Goal: Information Seeking & Learning: Learn about a topic

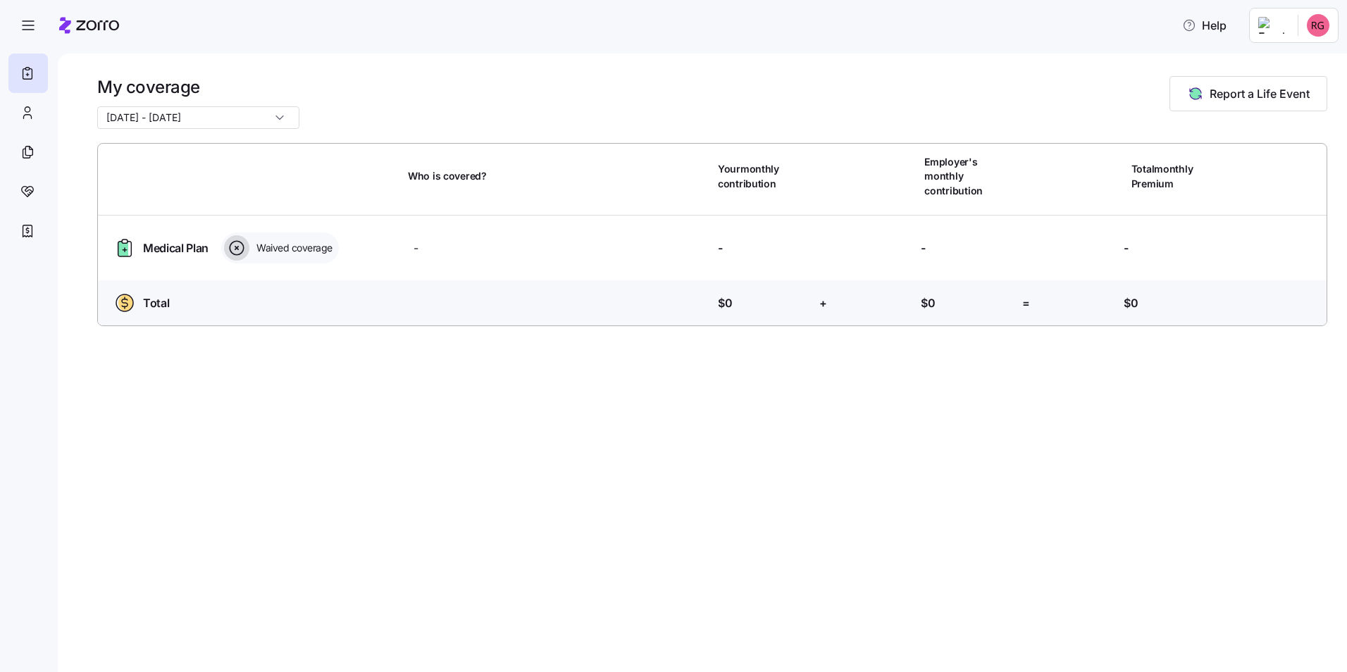
click at [263, 115] on input "01/01/2025 - 12/31/2025" at bounding box center [198, 117] width 202 height 23
click at [263, 115] on div "[DATE] - [DATE]" at bounding box center [198, 117] width 202 height 23
click at [1189, 99] on icon "button" at bounding box center [1195, 93] width 17 height 17
click at [28, 30] on icon "button" at bounding box center [28, 25] width 17 height 17
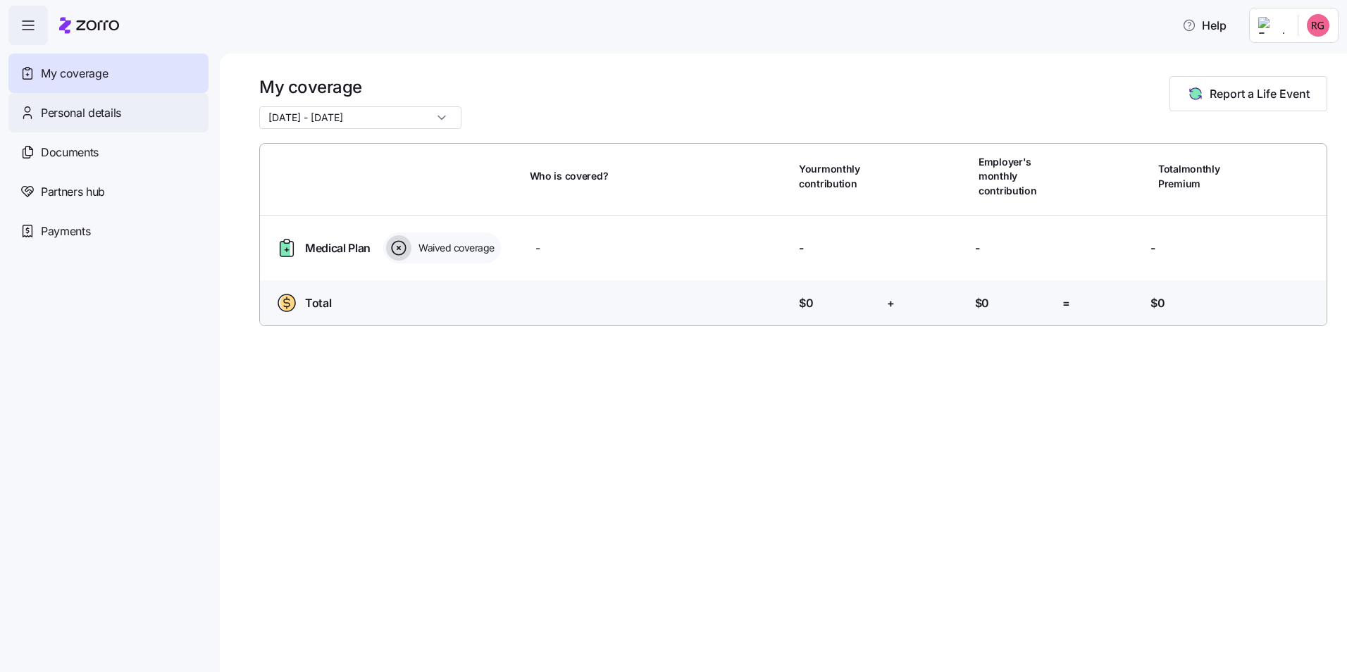
click at [73, 106] on span "Personal details" at bounding box center [81, 113] width 80 height 18
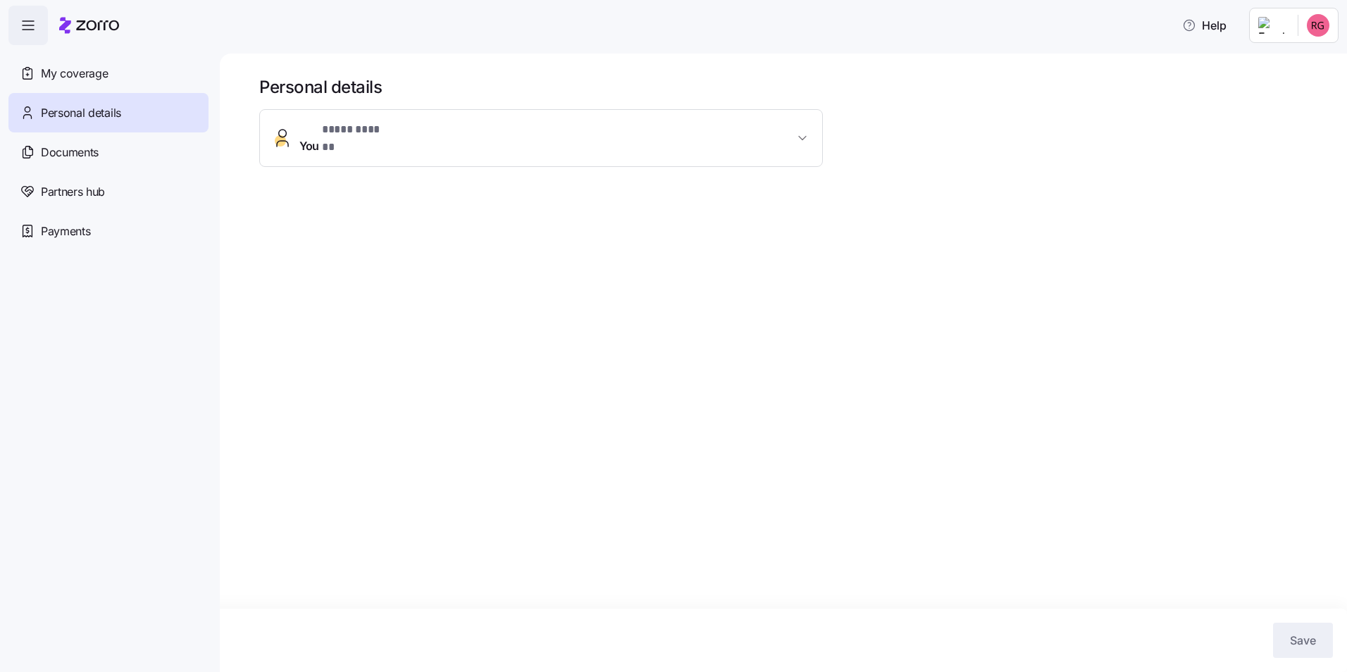
click at [427, 144] on button "You * **** ****** *" at bounding box center [541, 138] width 562 height 56
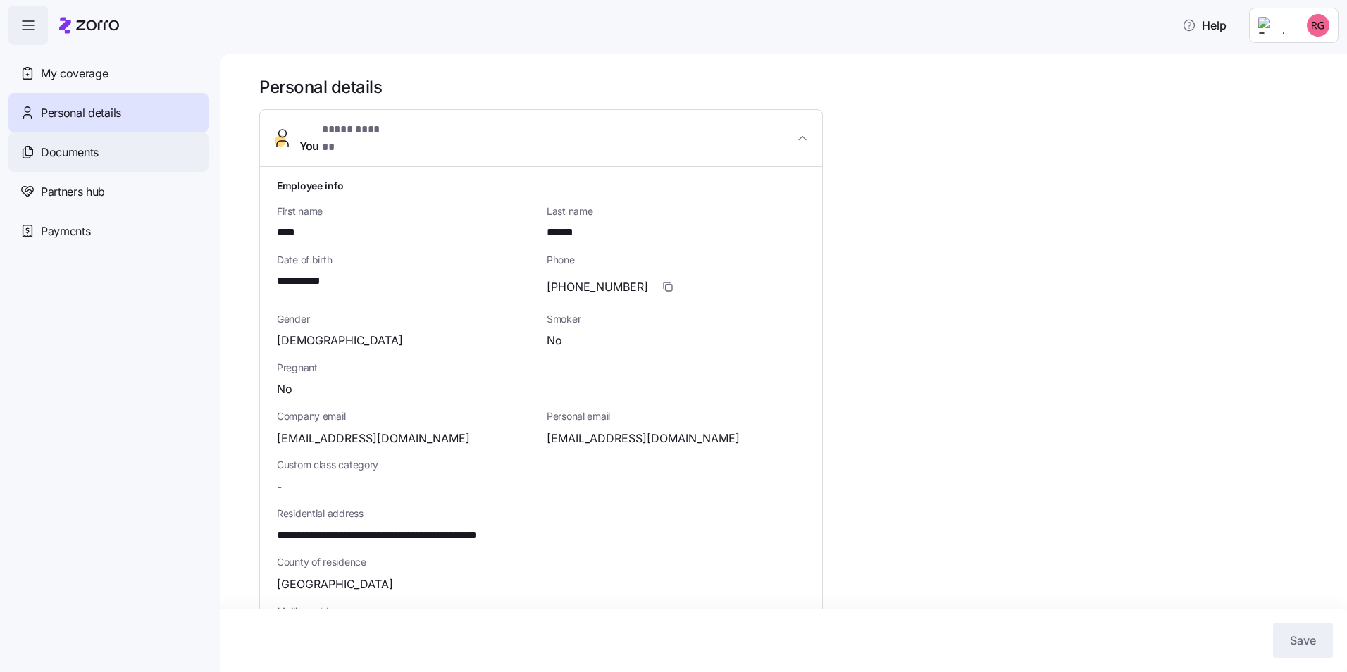
click at [85, 166] on div "Documents" at bounding box center [108, 151] width 200 height 39
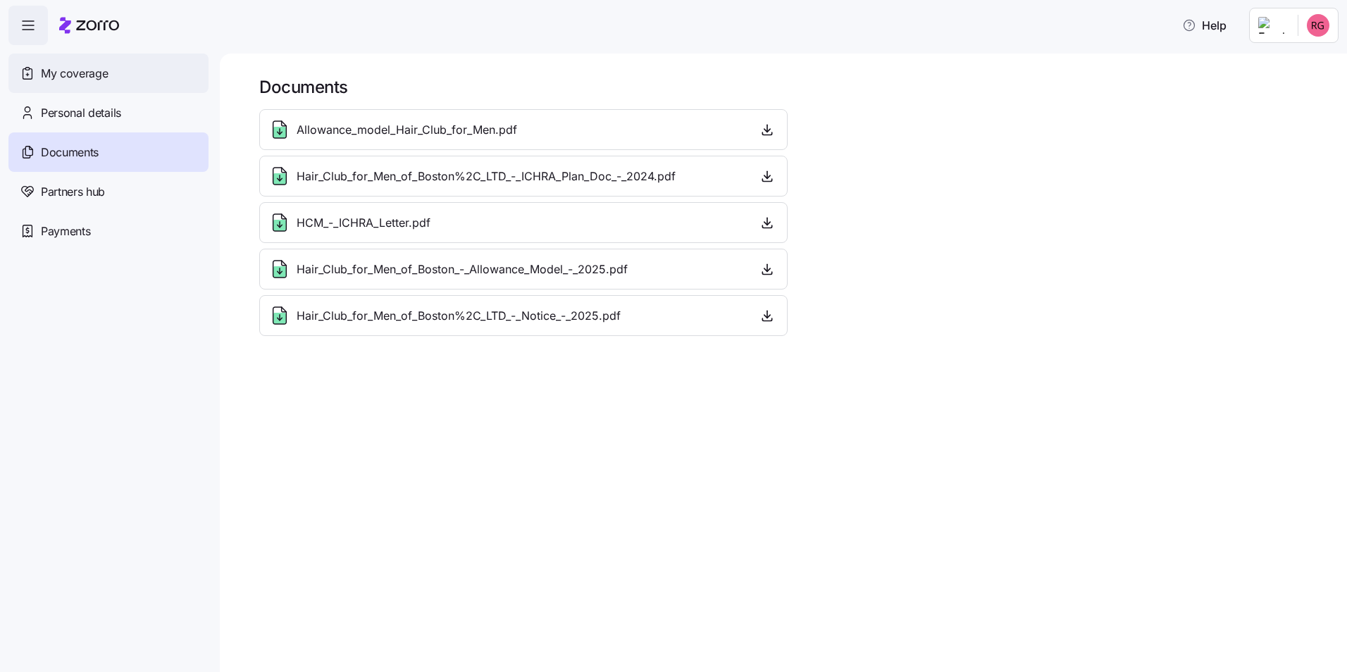
click at [82, 76] on span "My coverage" at bounding box center [74, 74] width 67 height 18
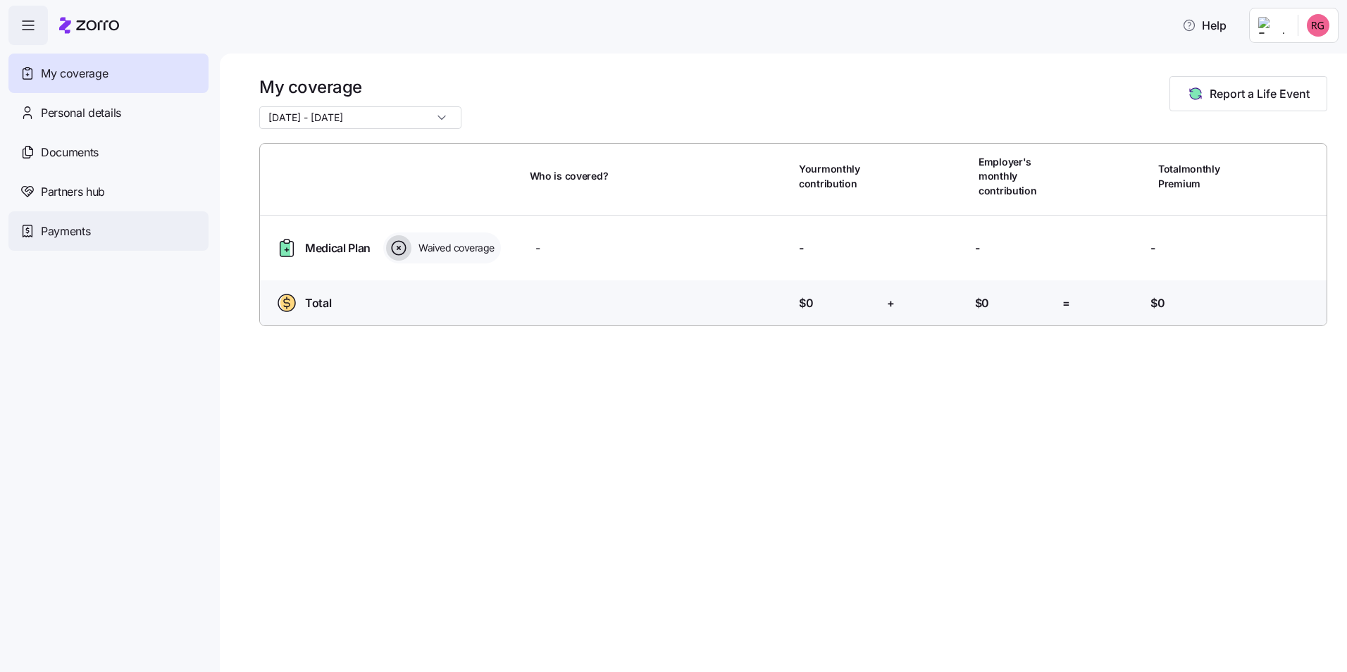
click at [66, 223] on span "Payments" at bounding box center [65, 232] width 49 height 18
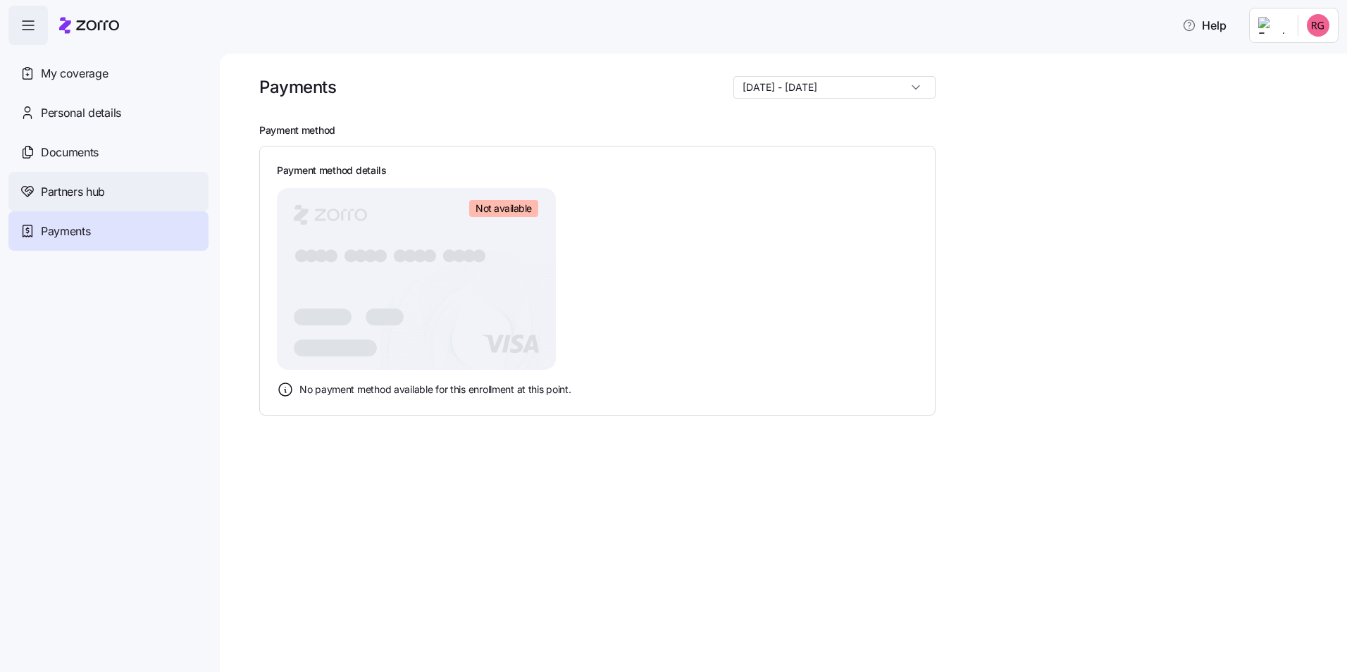
click at [101, 182] on div "Partners hub" at bounding box center [108, 191] width 200 height 39
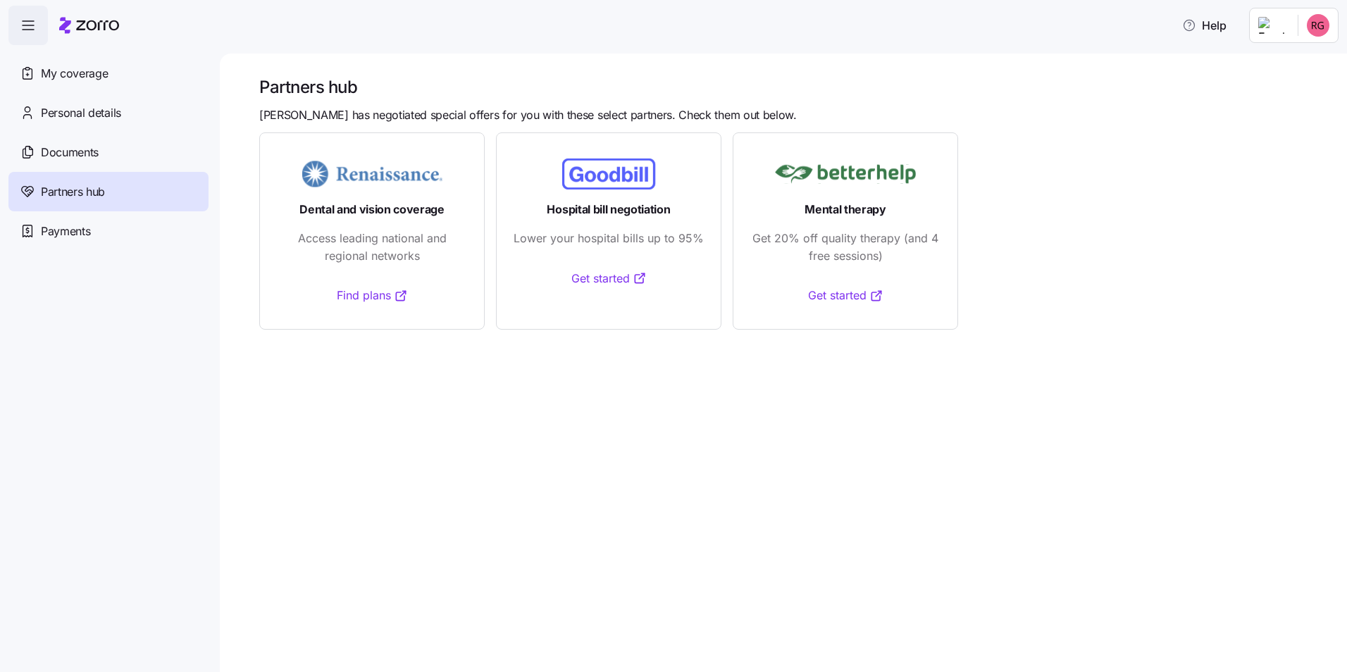
click at [35, 37] on span "button" at bounding box center [28, 25] width 38 height 38
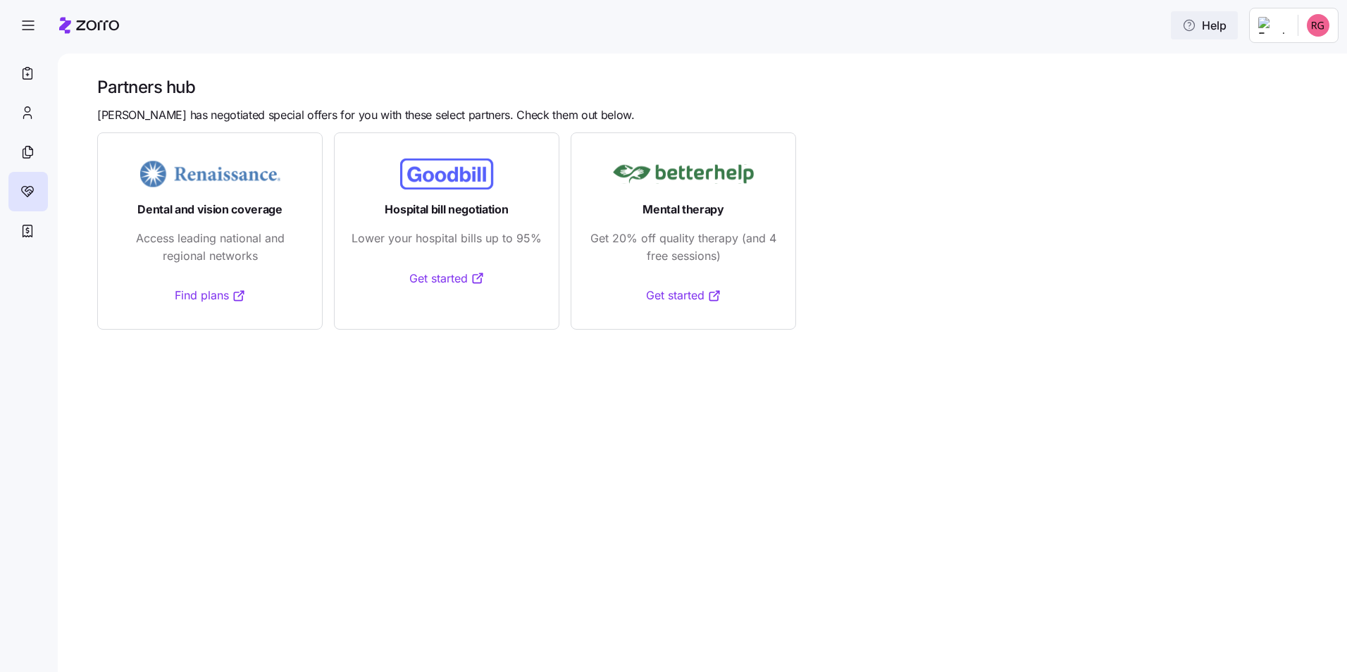
click at [1202, 24] on span "Help" at bounding box center [1204, 25] width 44 height 17
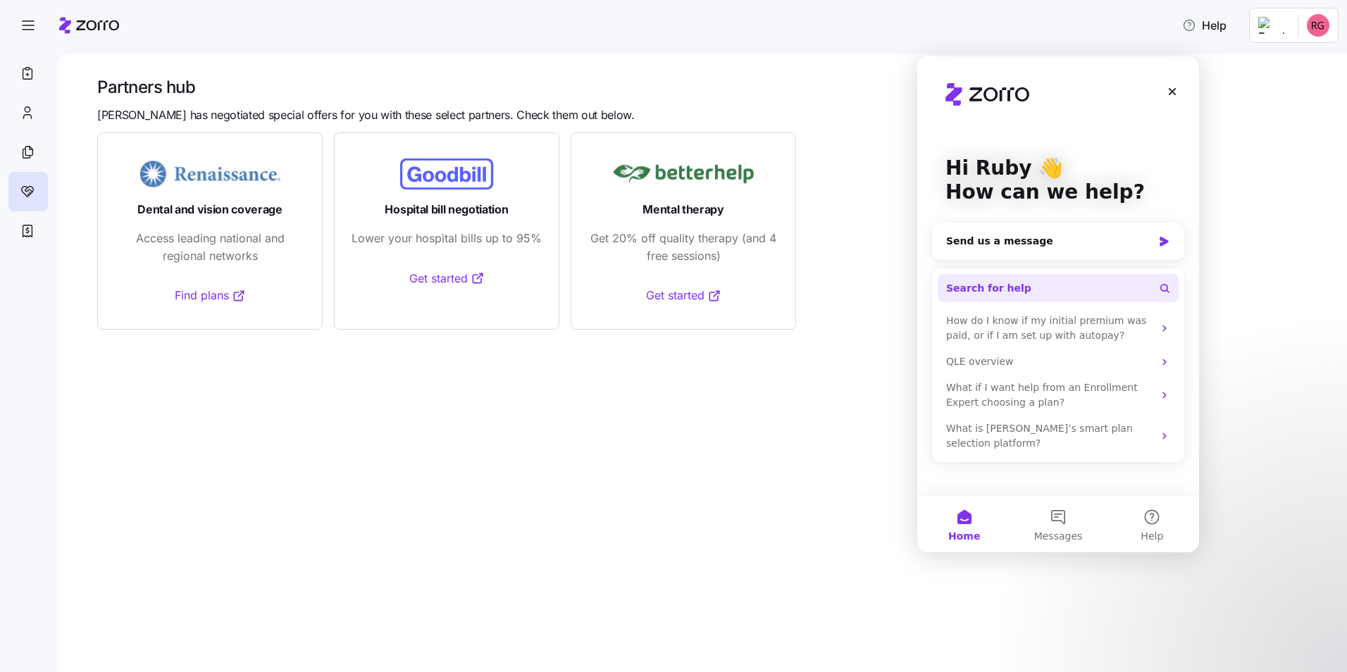
click at [1025, 282] on button "Search for help" at bounding box center [1057, 288] width 241 height 28
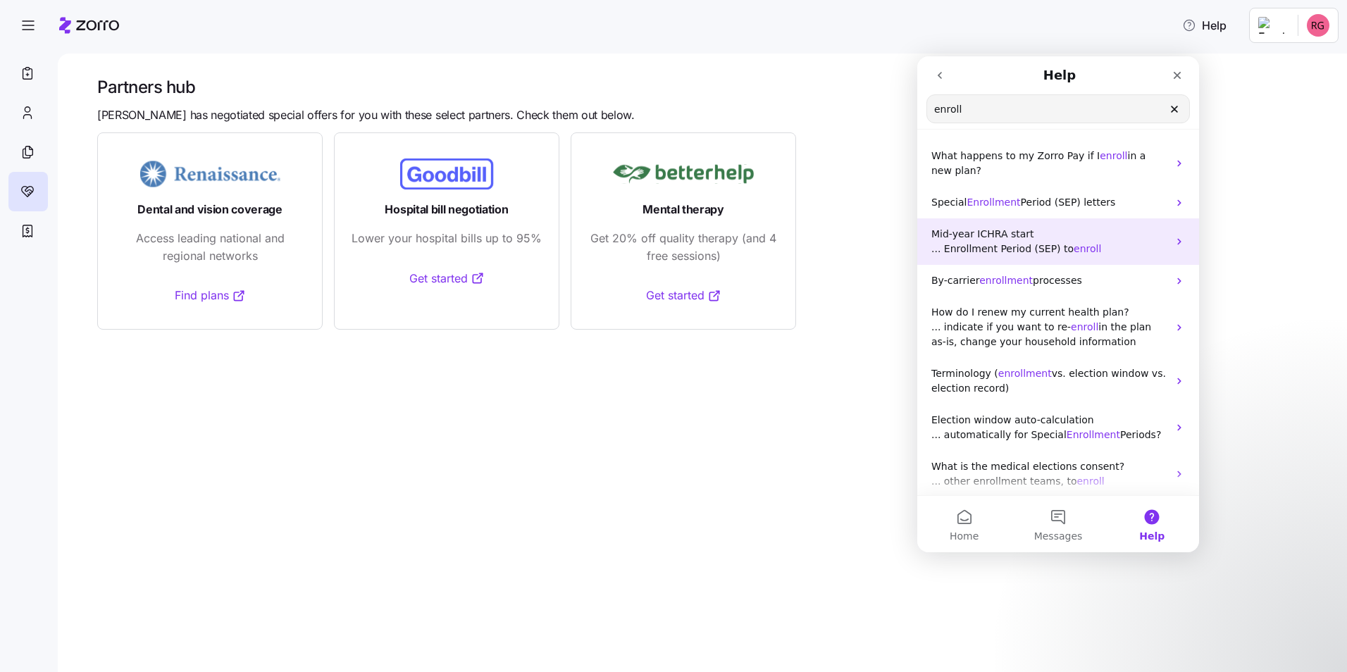
type input "enroll"
click at [999, 243] on span "... Enrollment Period (SEP) to" at bounding box center [1002, 248] width 142 height 11
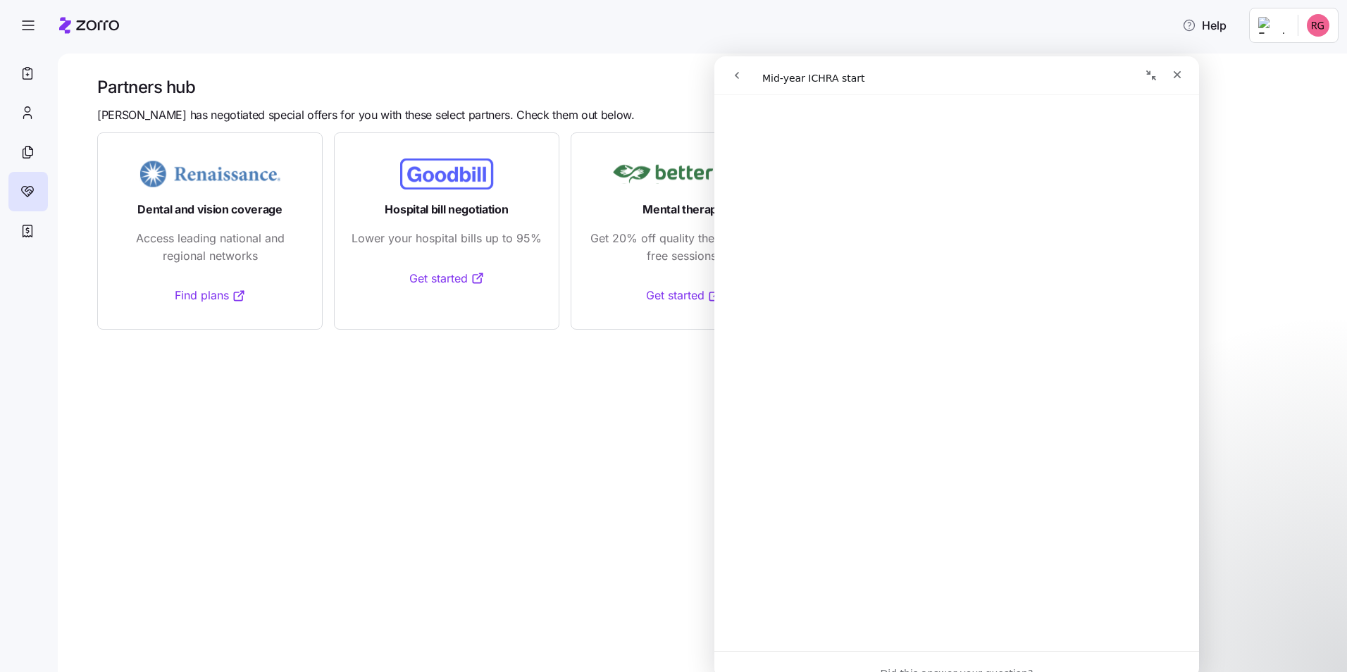
scroll to position [211, 0]
click at [744, 72] on button "go back" at bounding box center [736, 75] width 27 height 27
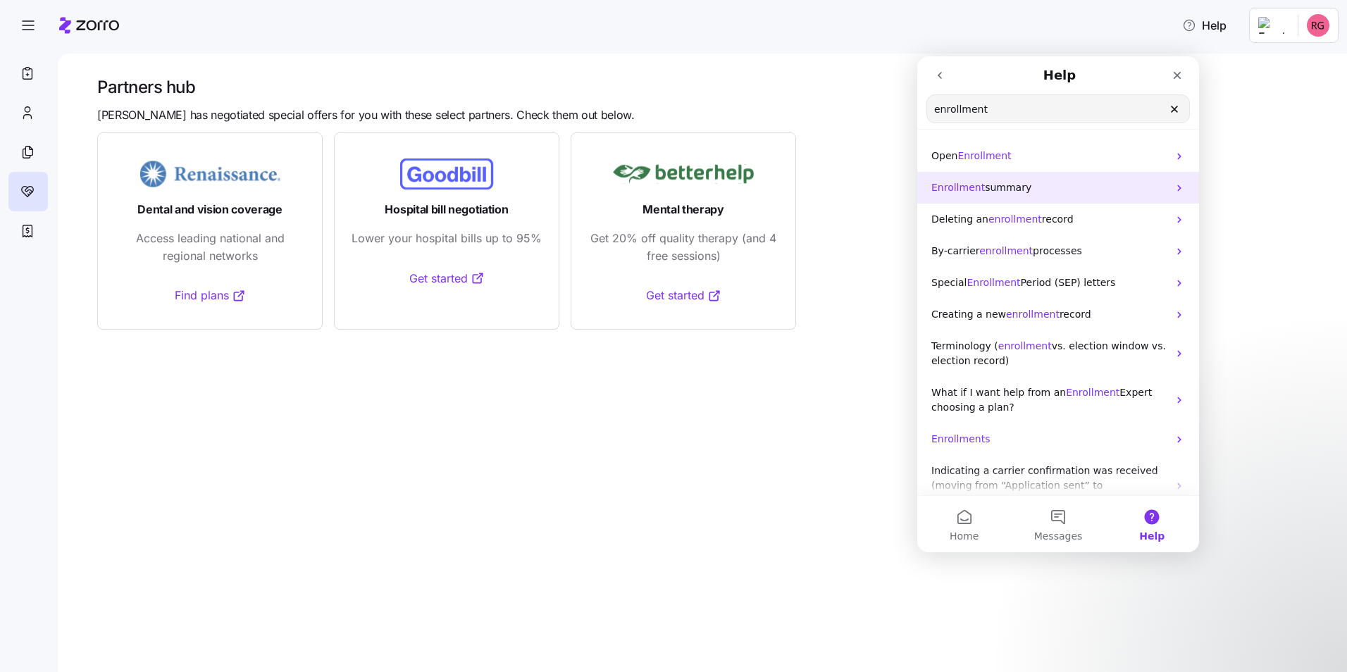
type input "enrollment"
click at [1038, 181] on p "Enrollment summary" at bounding box center [1049, 187] width 237 height 15
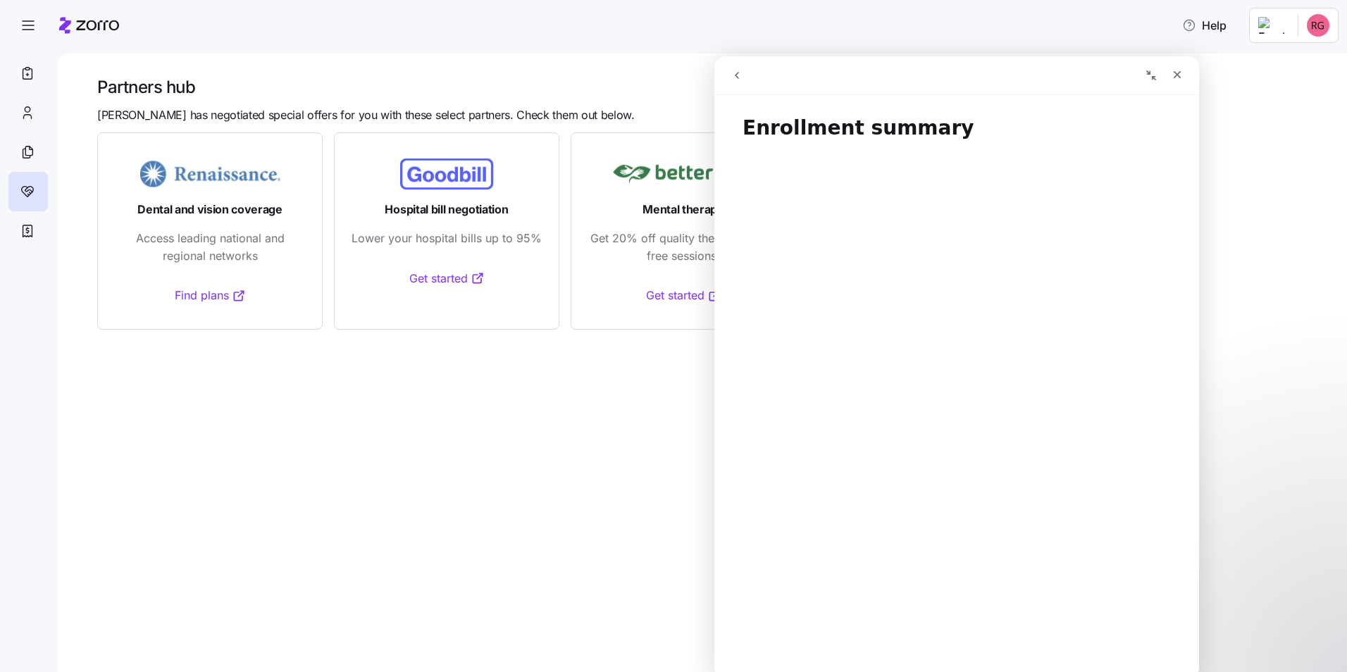
click at [744, 77] on button "go back" at bounding box center [736, 75] width 27 height 27
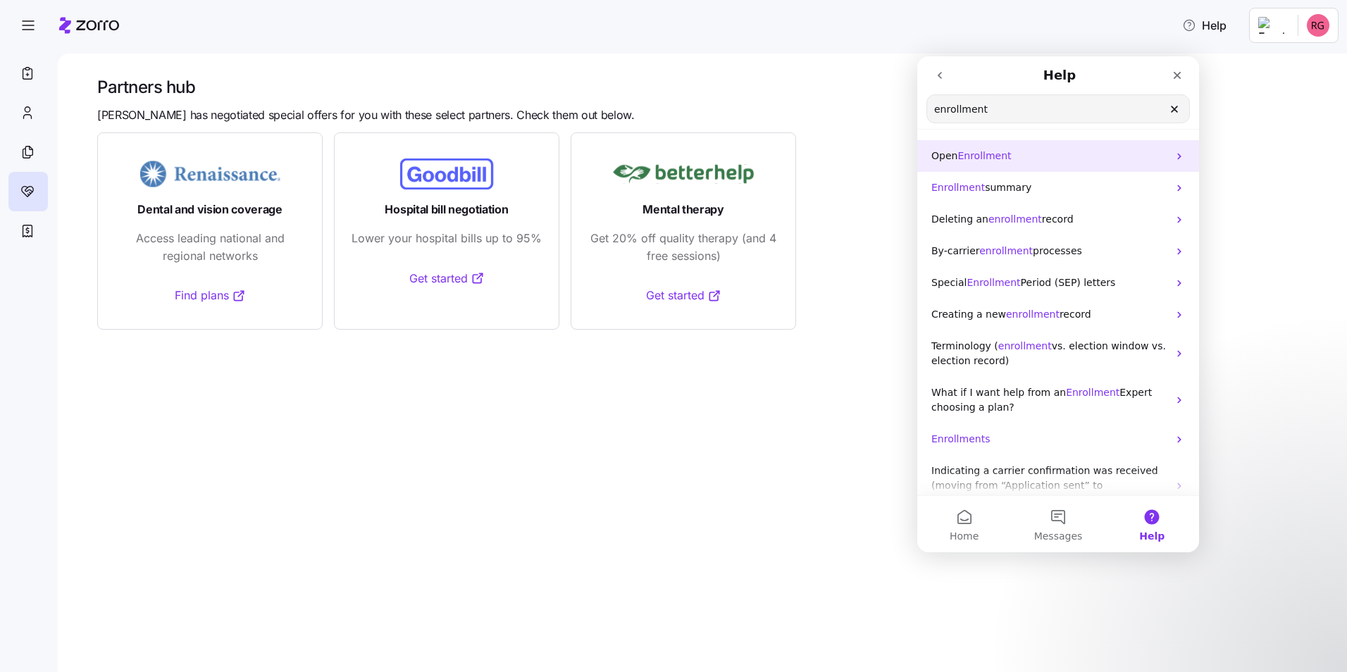
click at [1003, 168] on div "Open Enrollment" at bounding box center [1058, 156] width 282 height 32
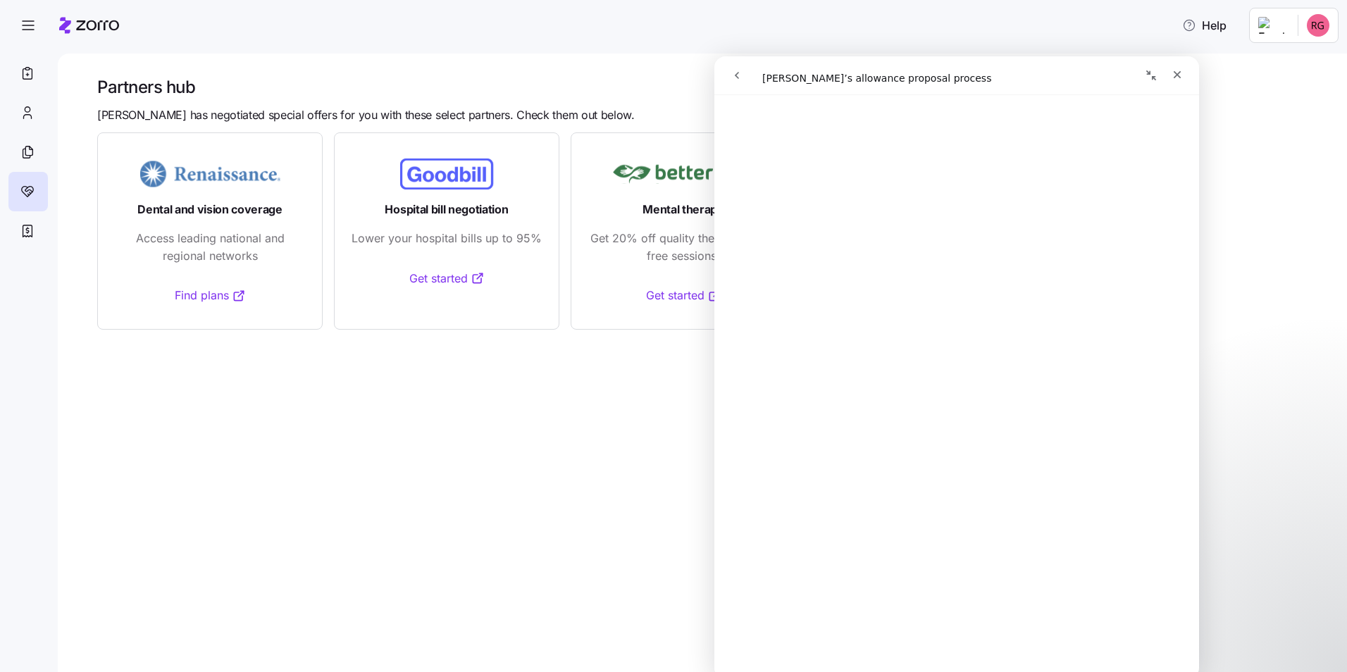
scroll to position [352, 0]
click at [747, 82] on button "go back" at bounding box center [736, 75] width 27 height 27
click at [1178, 73] on icon "Close" at bounding box center [1177, 75] width 8 height 8
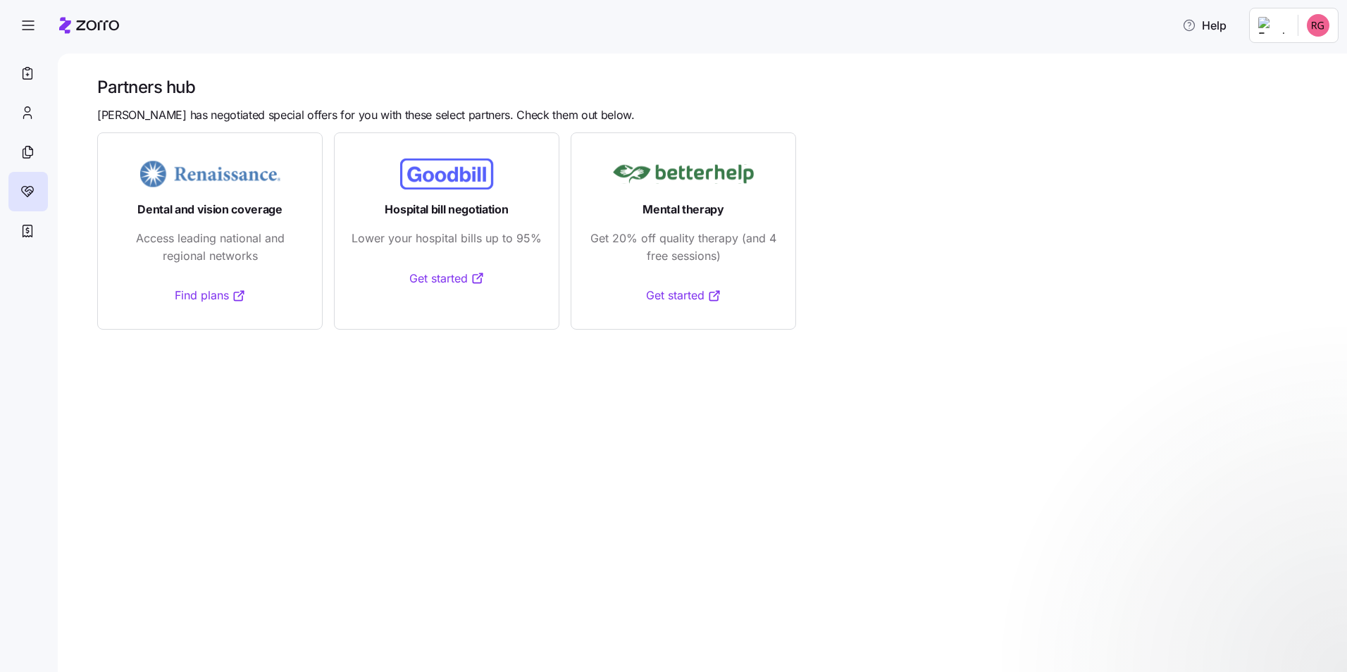
scroll to position [0, 0]
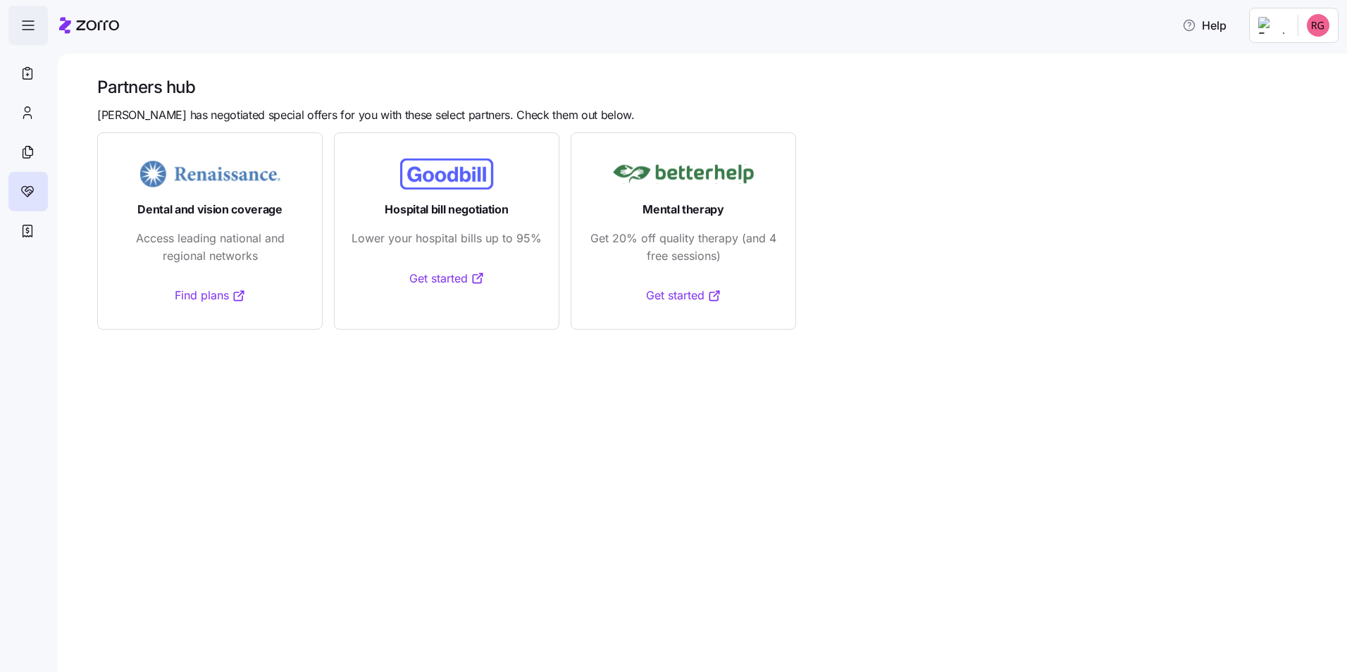
click at [19, 18] on span "button" at bounding box center [28, 25] width 38 height 38
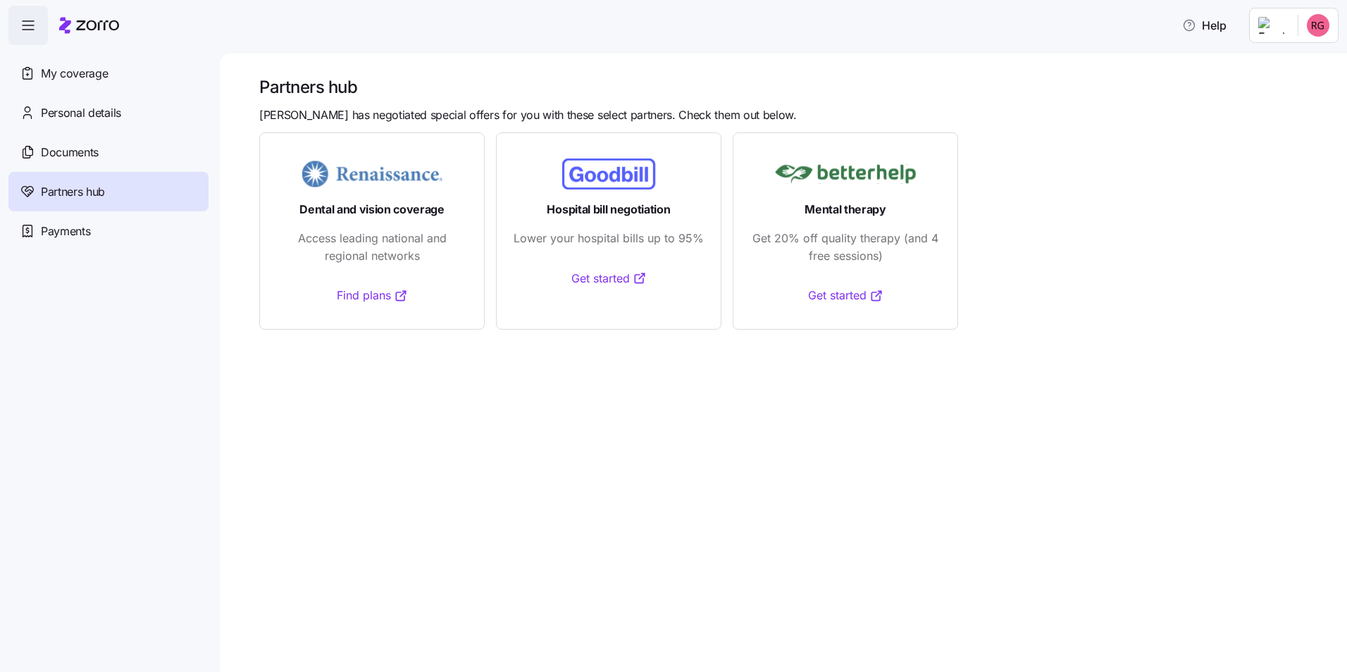
click at [19, 18] on span "button" at bounding box center [28, 25] width 38 height 38
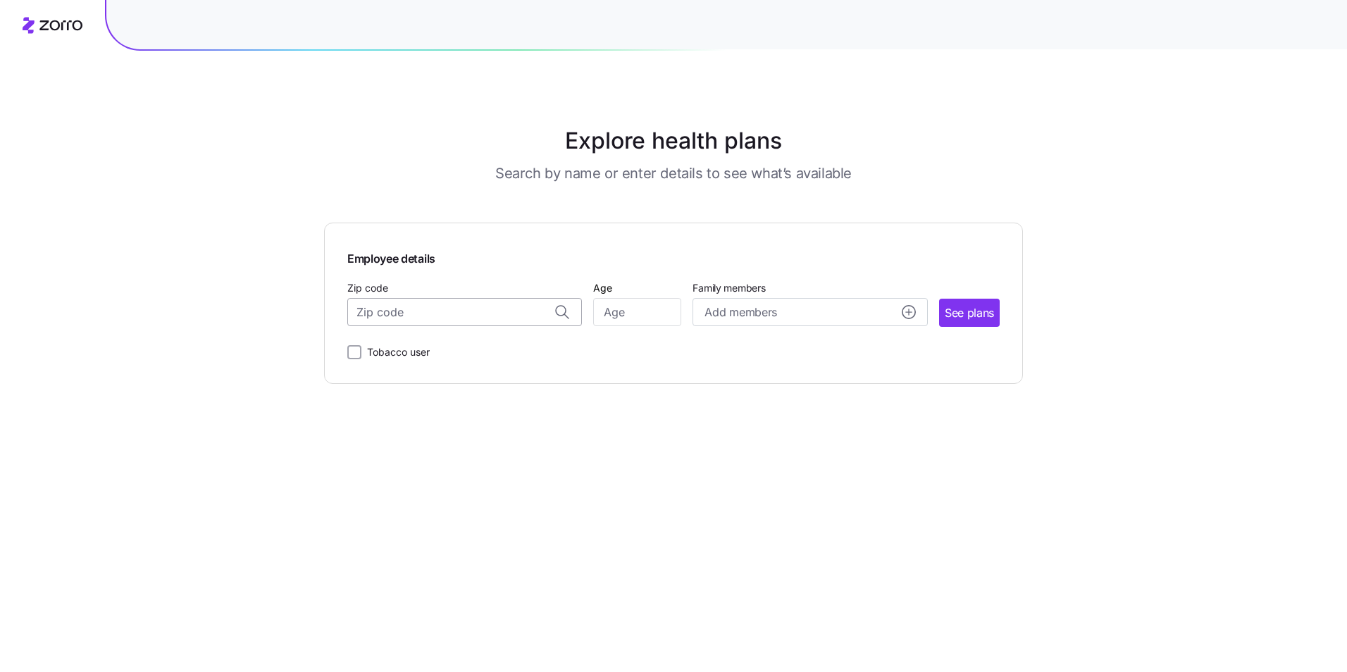
click at [467, 322] on input "Zip code" at bounding box center [464, 312] width 235 height 28
type input "02347"
click at [605, 316] on input "Age" at bounding box center [637, 312] width 88 height 28
click at [356, 297] on div "Zip code" at bounding box center [464, 303] width 235 height 48
click at [373, 307] on input "Zip code" at bounding box center [464, 312] width 235 height 28
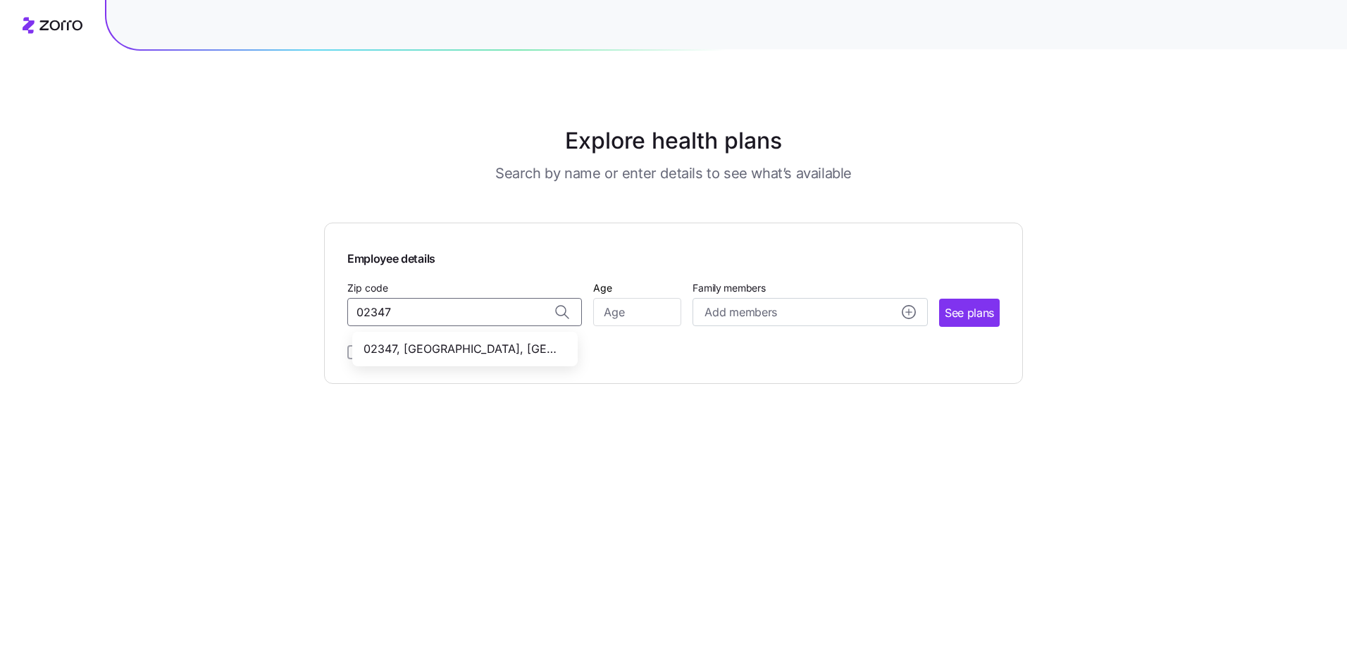
click at [446, 354] on span "02347, Plymouth County, MA" at bounding box center [461, 349] width 197 height 18
type input "02347, Plymouth County, MA"
click at [676, 317] on input "Age" at bounding box center [637, 312] width 88 height 28
type input "24"
click at [972, 318] on span "See plans" at bounding box center [968, 313] width 49 height 18
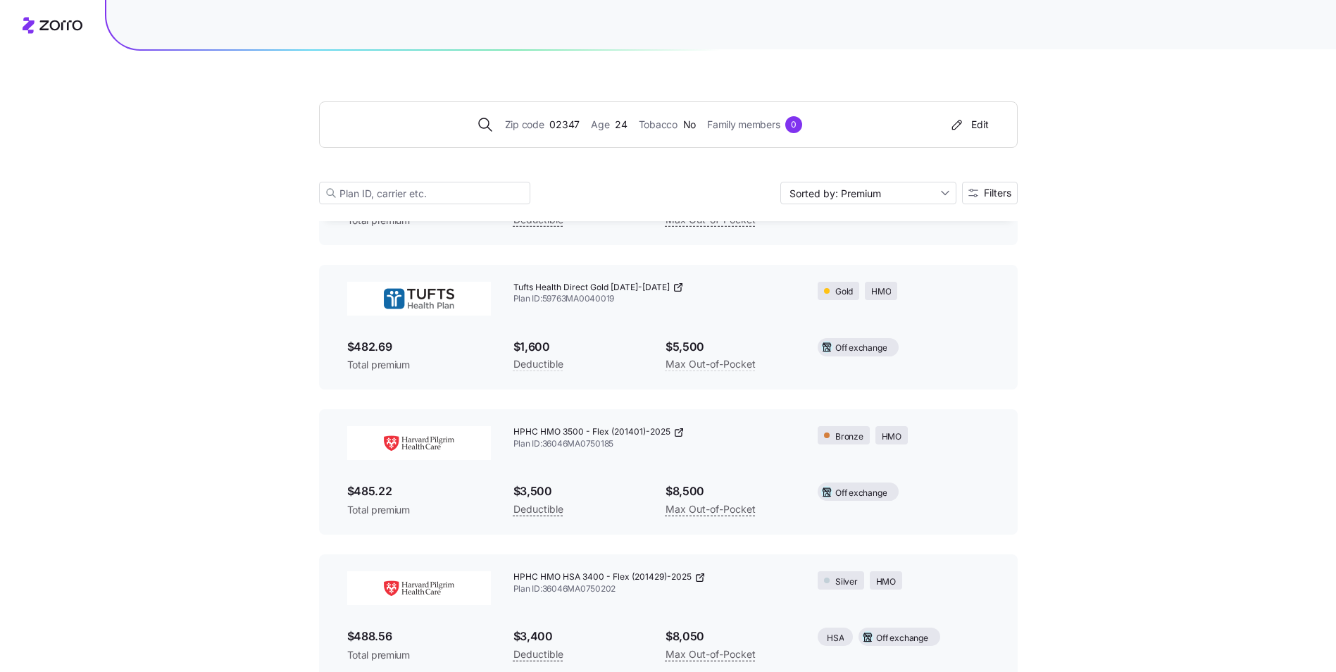
scroll to position [1137, 0]
